Goal: Find specific page/section: Find specific page/section

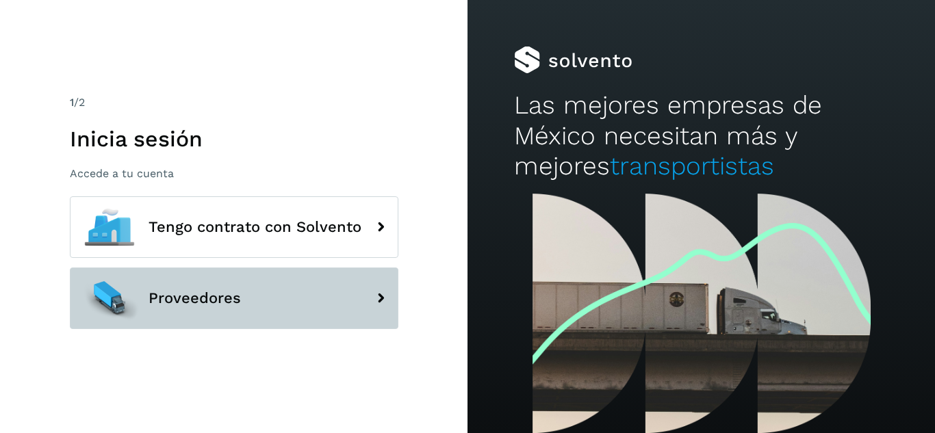
click at [300, 304] on button "Proveedores" at bounding box center [234, 299] width 329 height 62
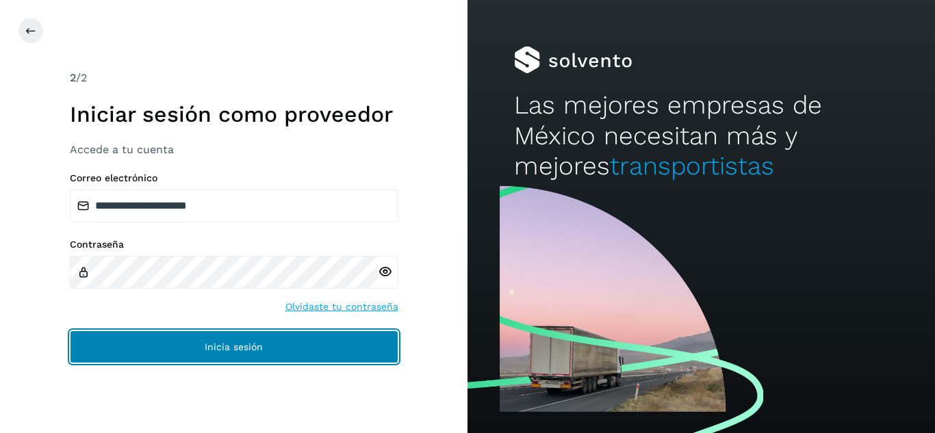
click at [313, 351] on button "Inicia sesión" at bounding box center [234, 347] width 329 height 33
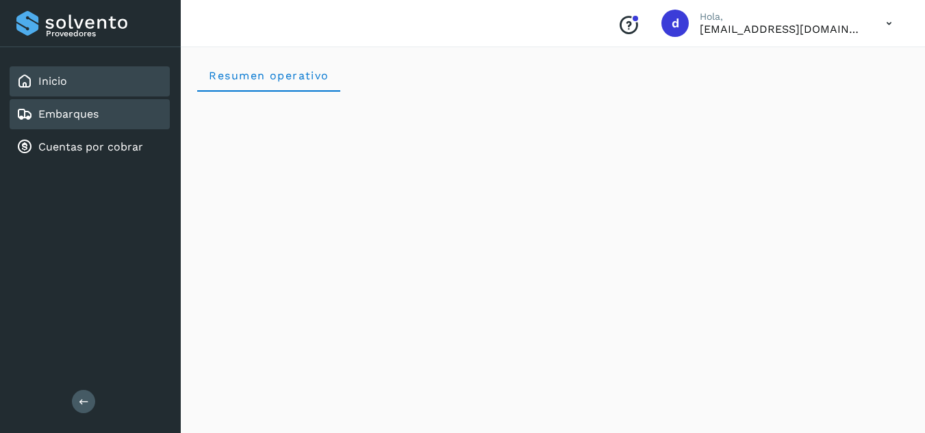
click at [125, 118] on div "Embarques" at bounding box center [90, 114] width 160 height 30
